Goal: Task Accomplishment & Management: Use online tool/utility

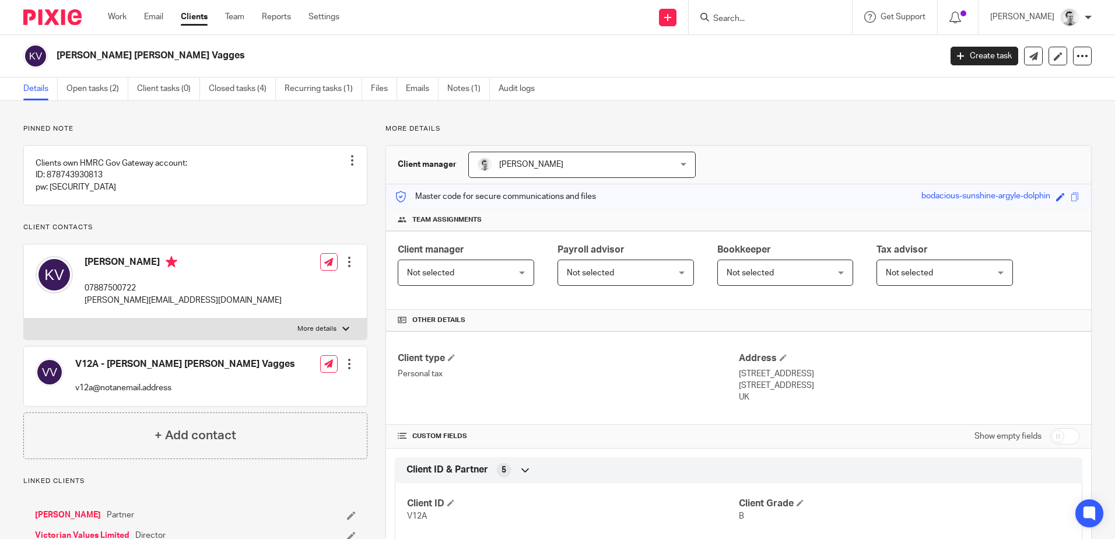
drag, startPoint x: 0, startPoint y: 0, endPoint x: 757, endPoint y: 15, distance: 756.9
click at [756, 14] on input "Search" at bounding box center [764, 19] width 105 height 10
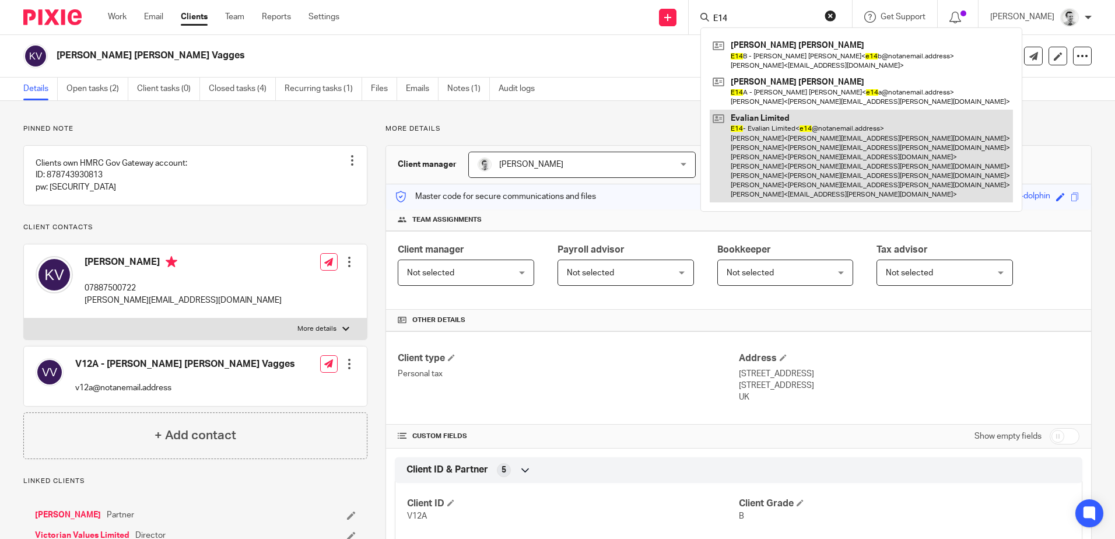
type input "E14"
click at [753, 154] on link at bounding box center [860, 156] width 303 height 93
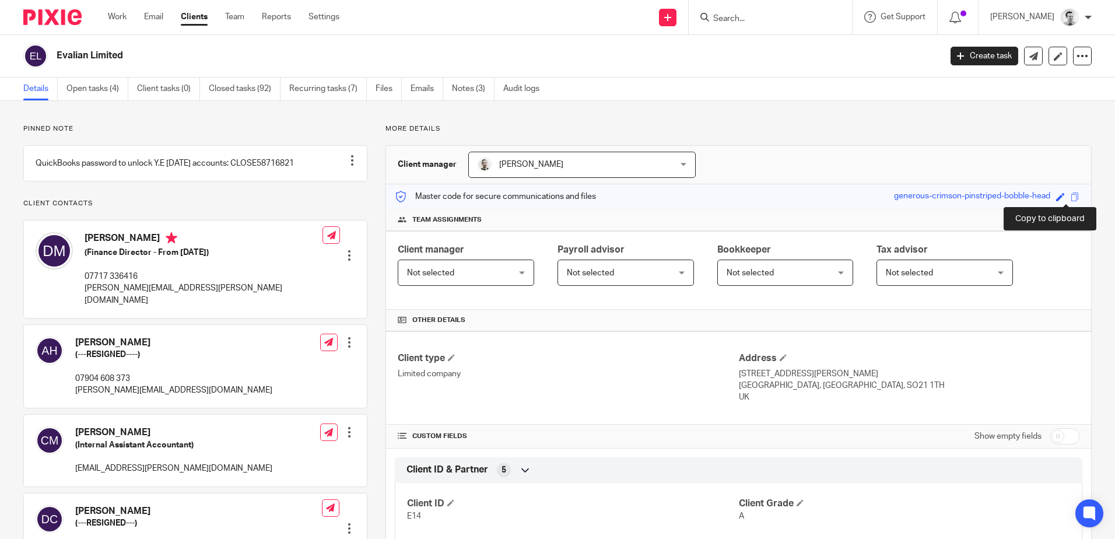
click at [1070, 196] on span at bounding box center [1074, 196] width 9 height 9
click at [752, 18] on input "Search" at bounding box center [764, 19] width 105 height 10
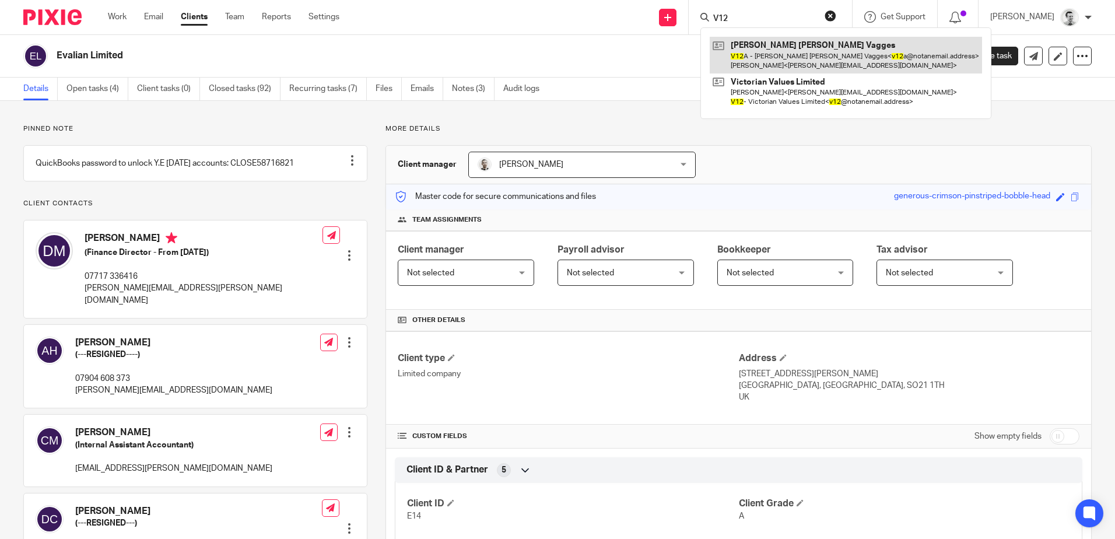
type input "V12"
click at [758, 50] on link at bounding box center [845, 55] width 272 height 36
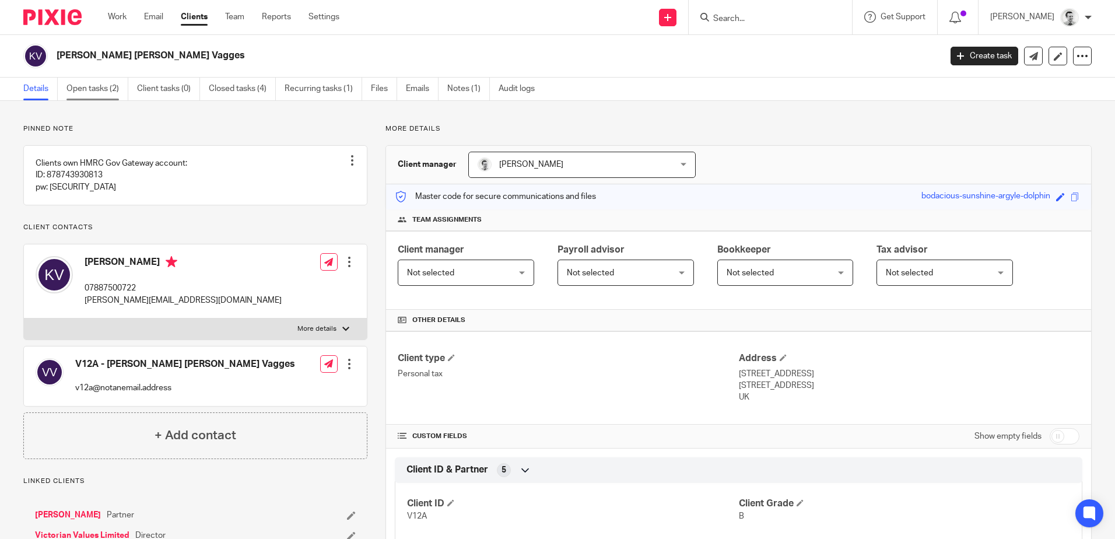
click at [95, 92] on link "Open tasks (2)" at bounding box center [97, 89] width 62 height 23
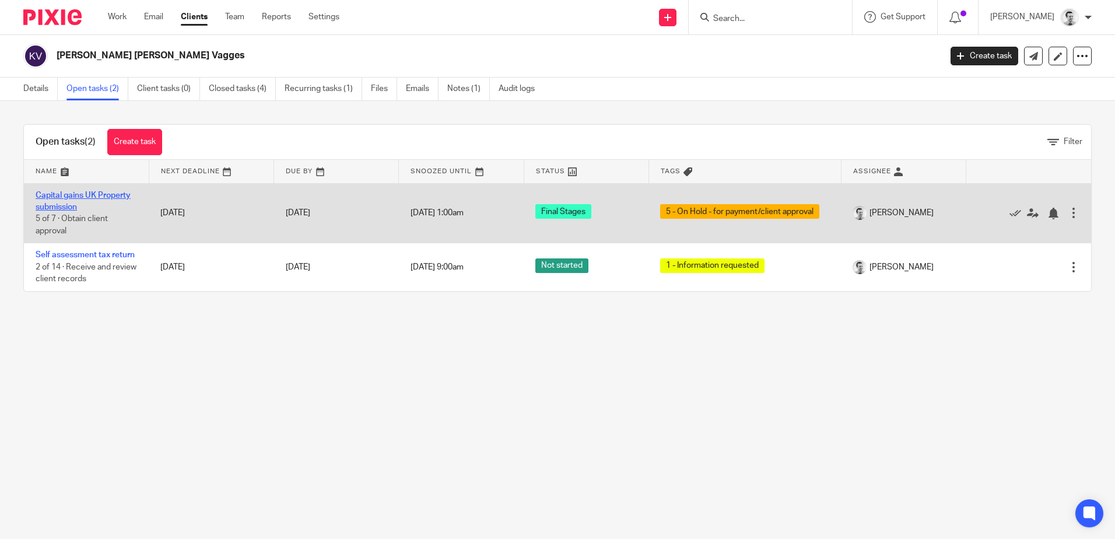
click at [65, 195] on link "Capital gains UK Property submission" at bounding box center [83, 201] width 95 height 20
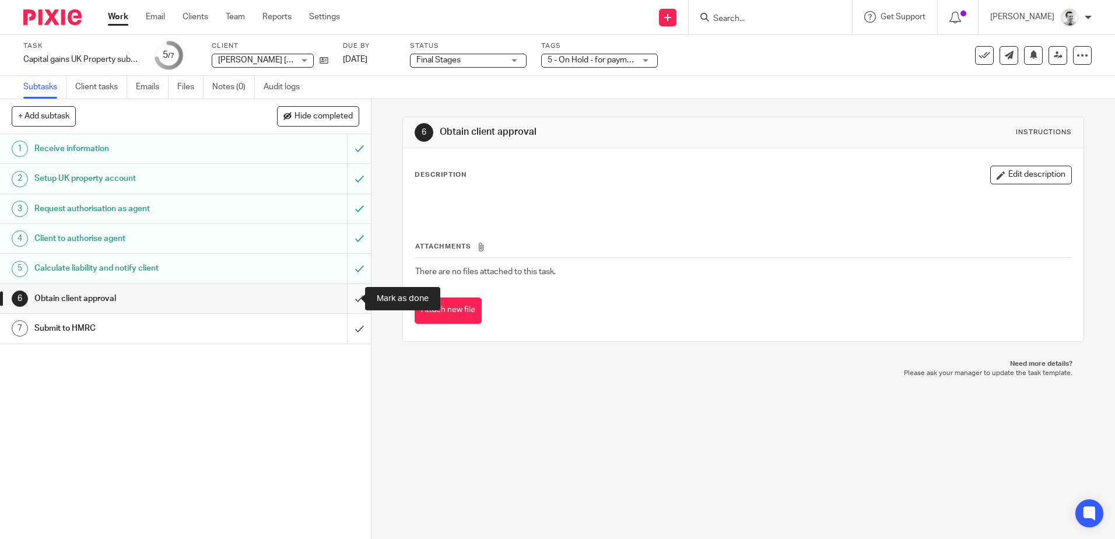
click at [349, 297] on input "submit" at bounding box center [185, 298] width 371 height 29
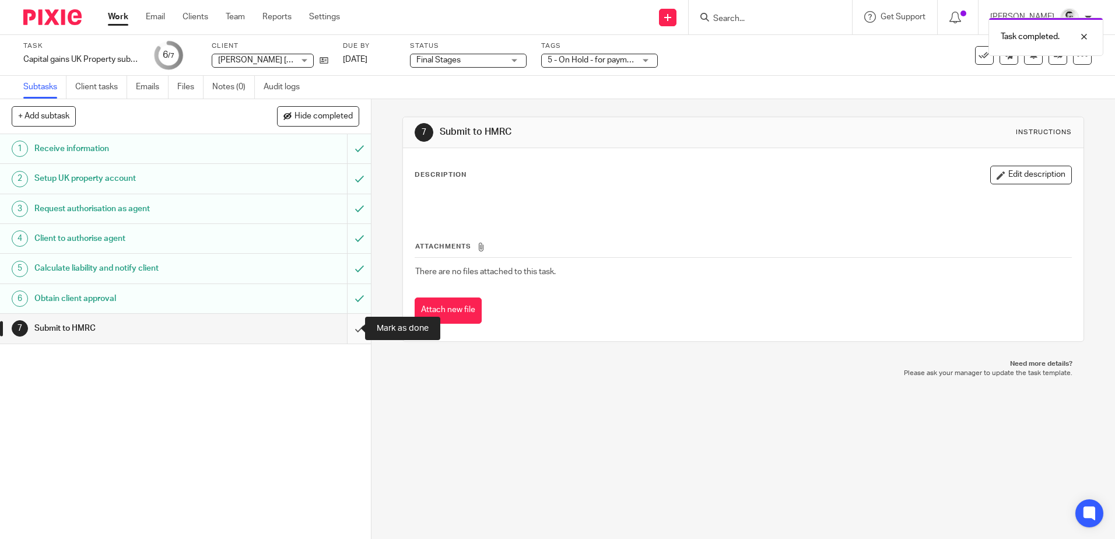
click at [344, 329] on input "submit" at bounding box center [185, 328] width 371 height 29
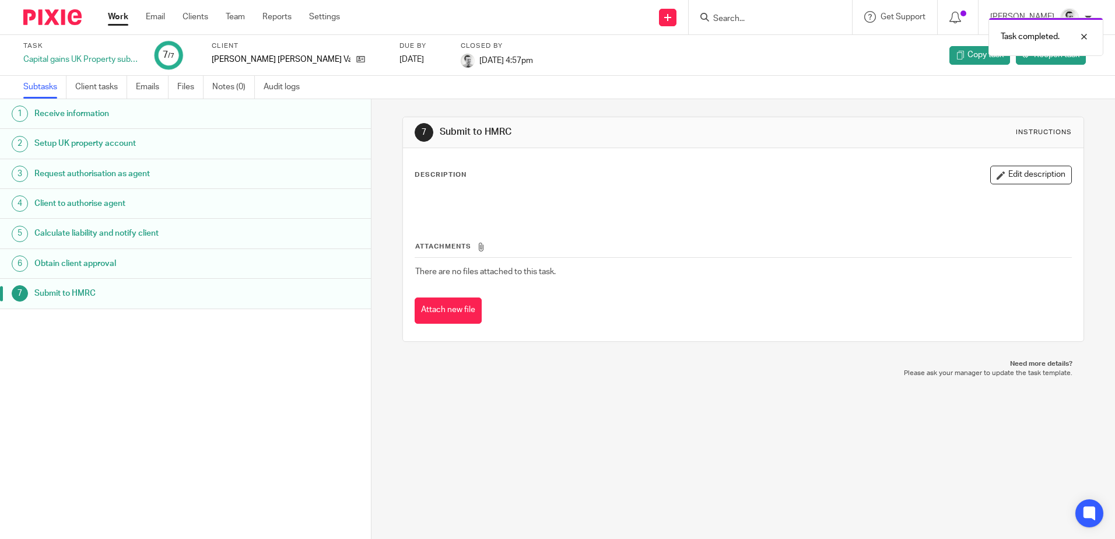
click at [118, 17] on link "Work" at bounding box center [118, 17] width 20 height 12
